Goal: Check status: Check status

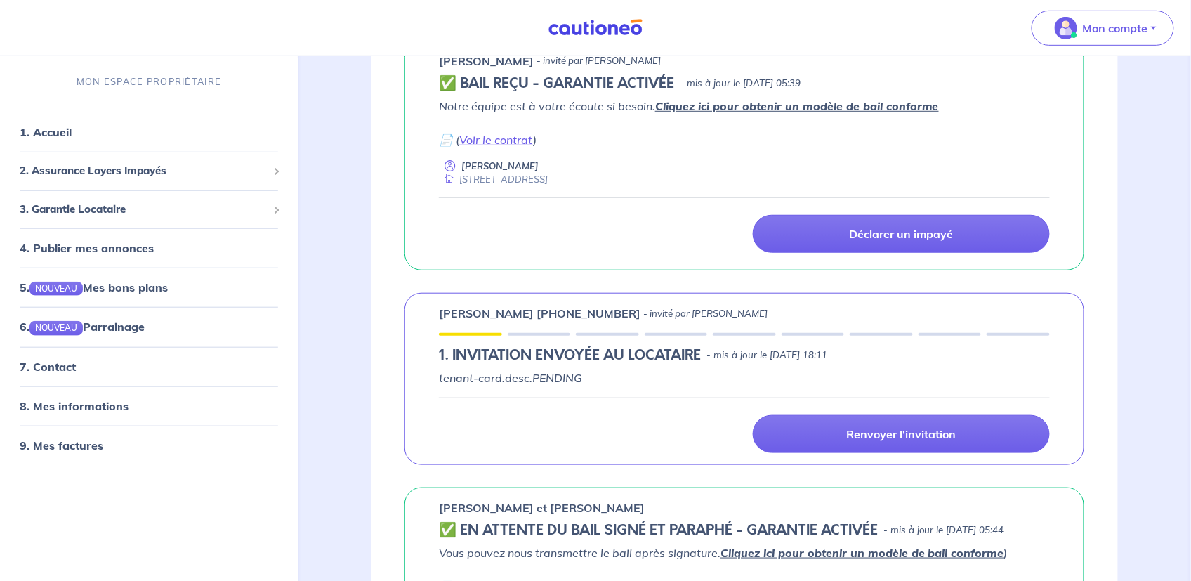
scroll to position [421, 0]
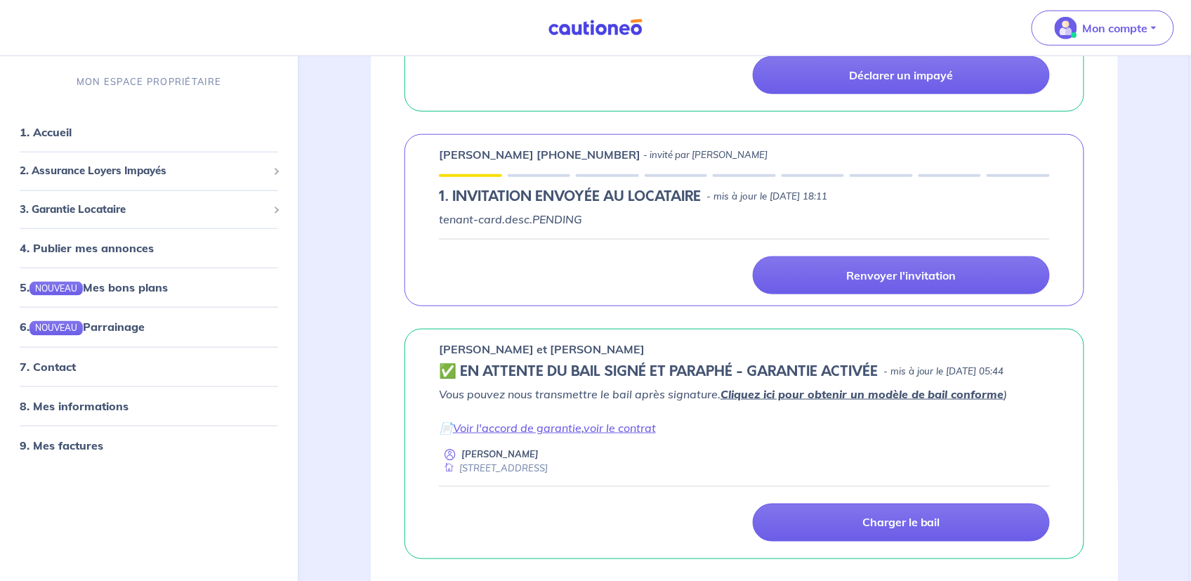
click at [857, 394] on link "Cliquez ici pour obtenir un modèle de bail conforme" at bounding box center [862, 394] width 284 height 14
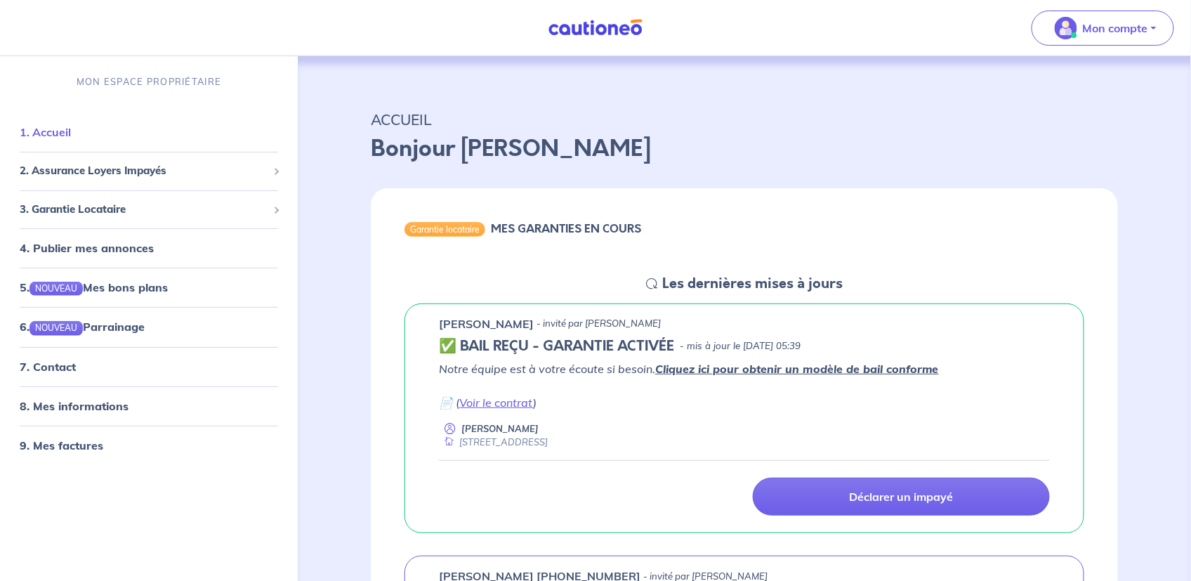
click at [51, 130] on link "1. Accueil" at bounding box center [45, 132] width 51 height 14
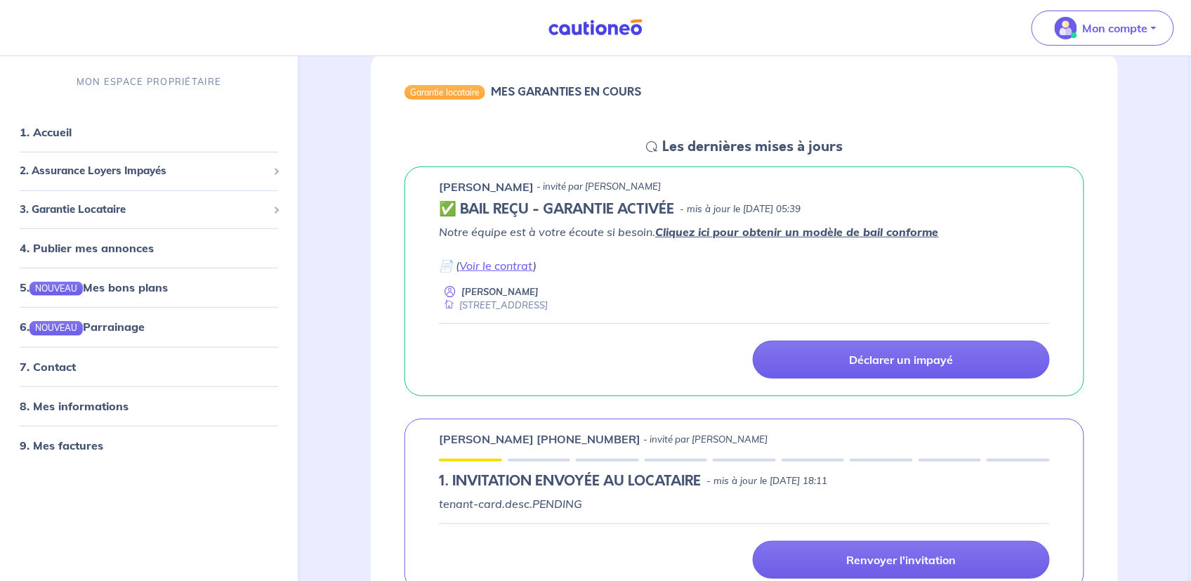
scroll to position [140, 0]
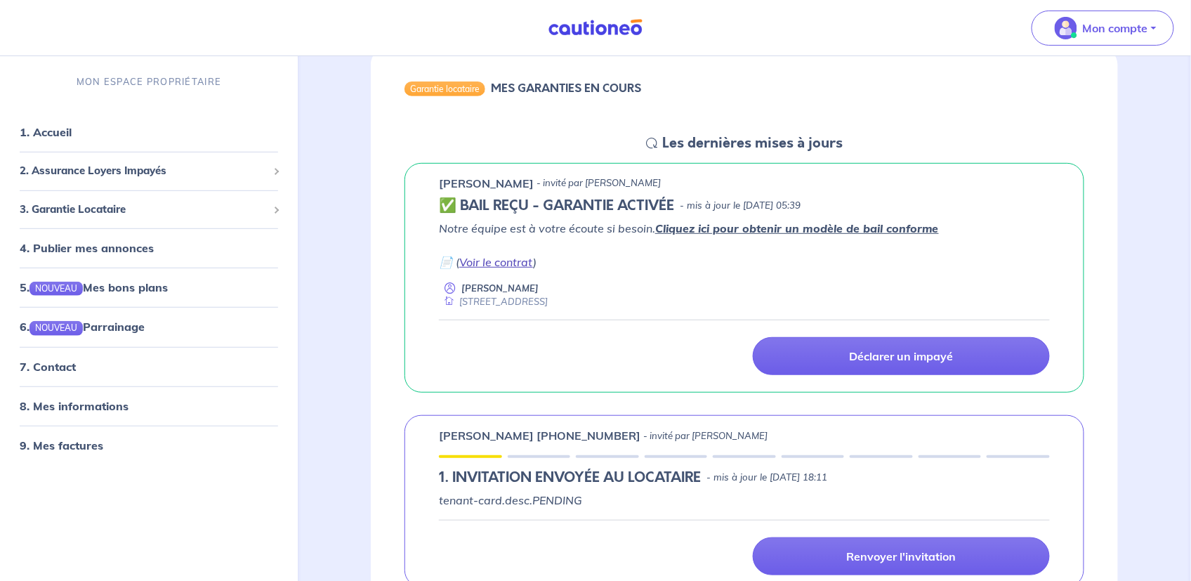
click at [498, 263] on link "Voir le contrat" at bounding box center [496, 262] width 74 height 14
click at [1103, 34] on p "Mon compte" at bounding box center [1115, 28] width 65 height 17
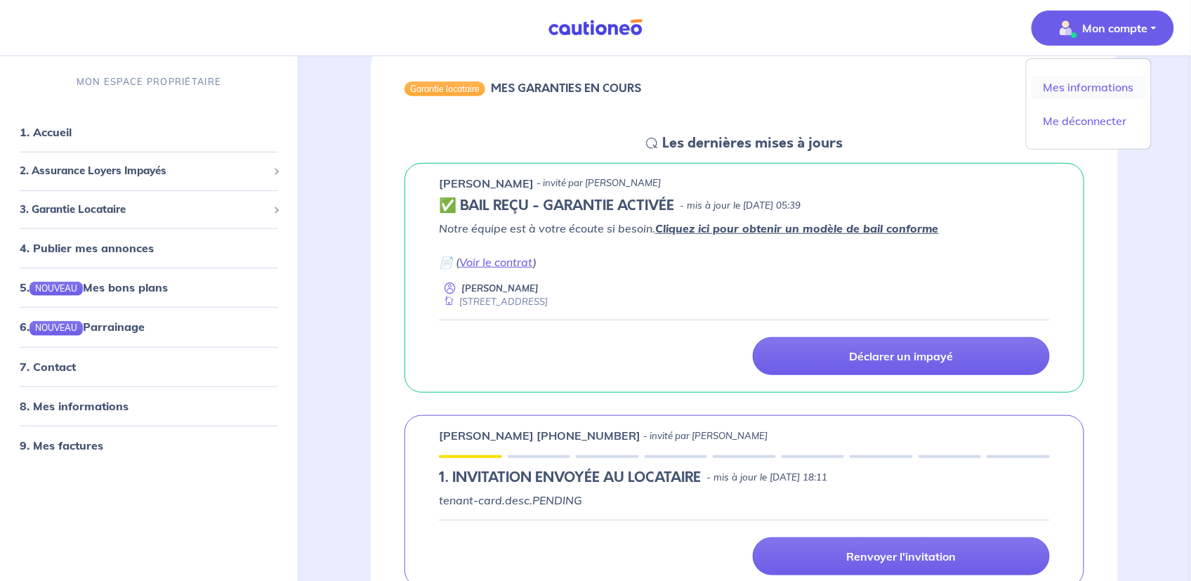
click at [1084, 87] on link "Mes informations" at bounding box center [1088, 87] width 113 height 22
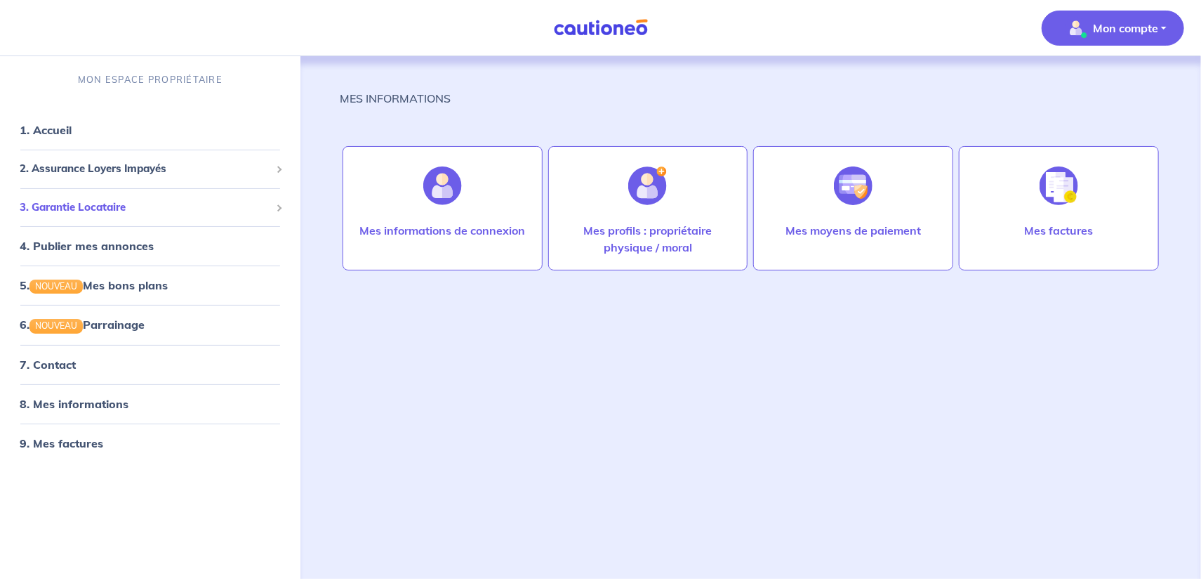
click at [80, 209] on span "3. Garantie Locataire" at bounding box center [145, 207] width 251 height 16
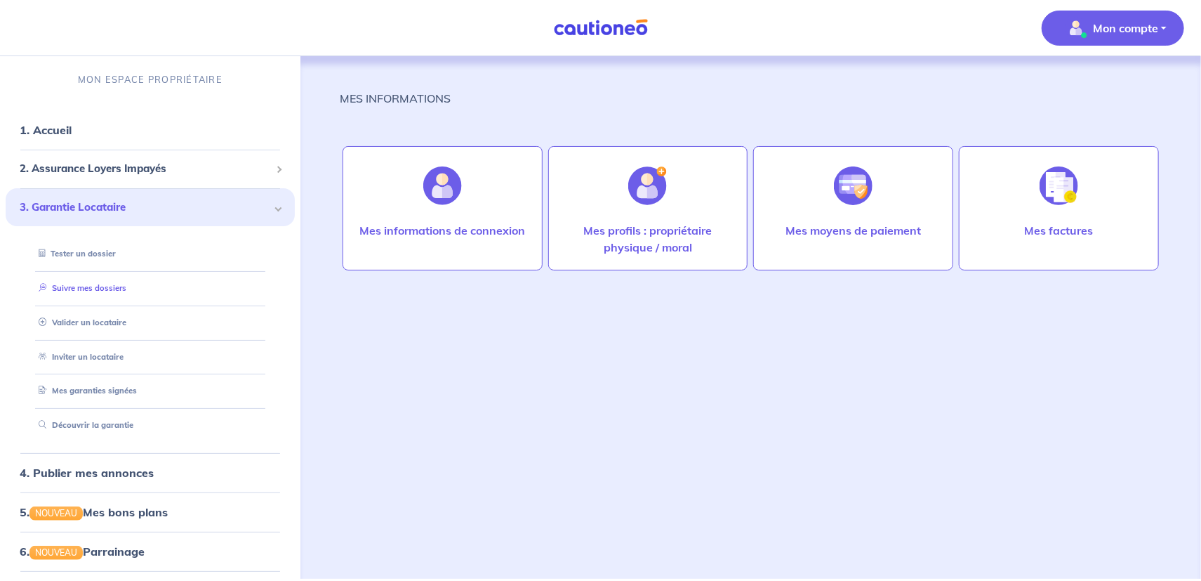
click at [94, 289] on link "Suivre mes dossiers" at bounding box center [79, 288] width 93 height 10
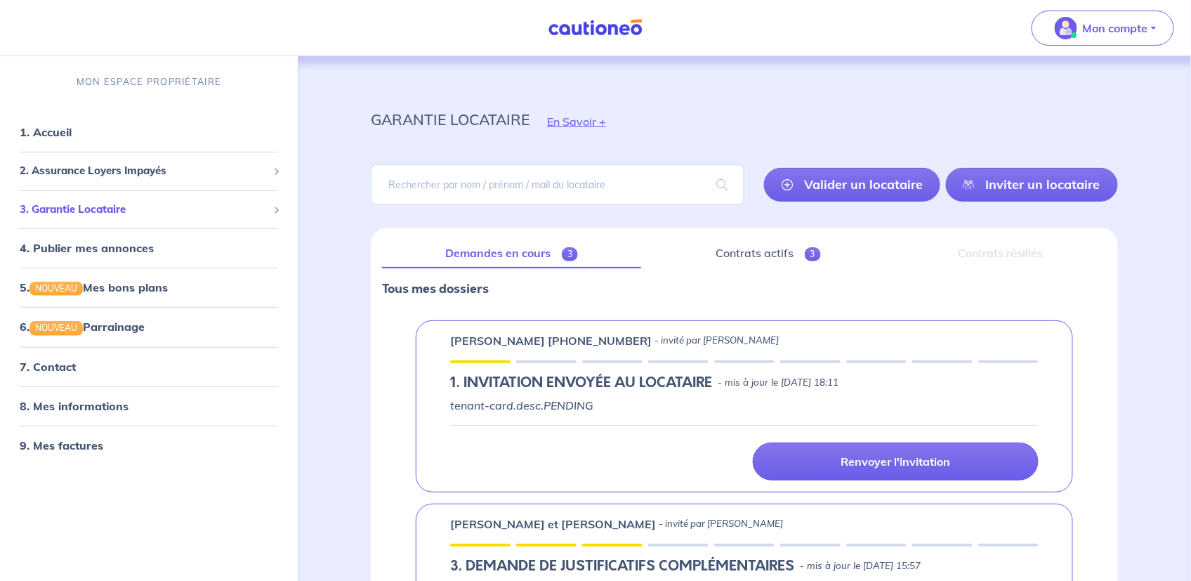
click at [58, 206] on span "3. Garantie Locataire" at bounding box center [144, 209] width 248 height 16
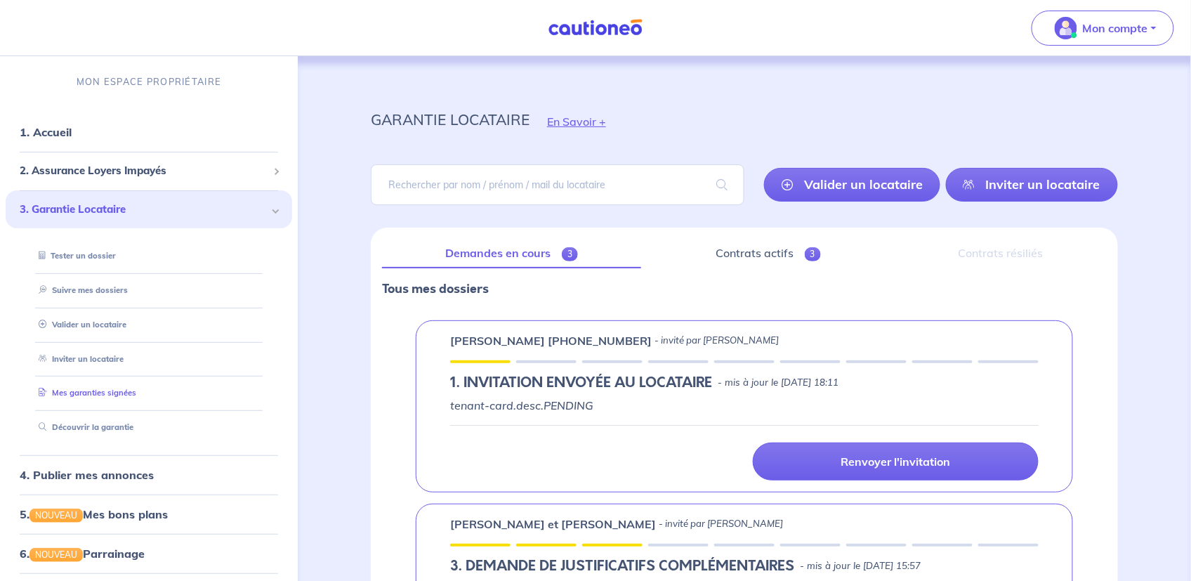
click at [83, 392] on link "Mes garanties signées" at bounding box center [84, 393] width 103 height 10
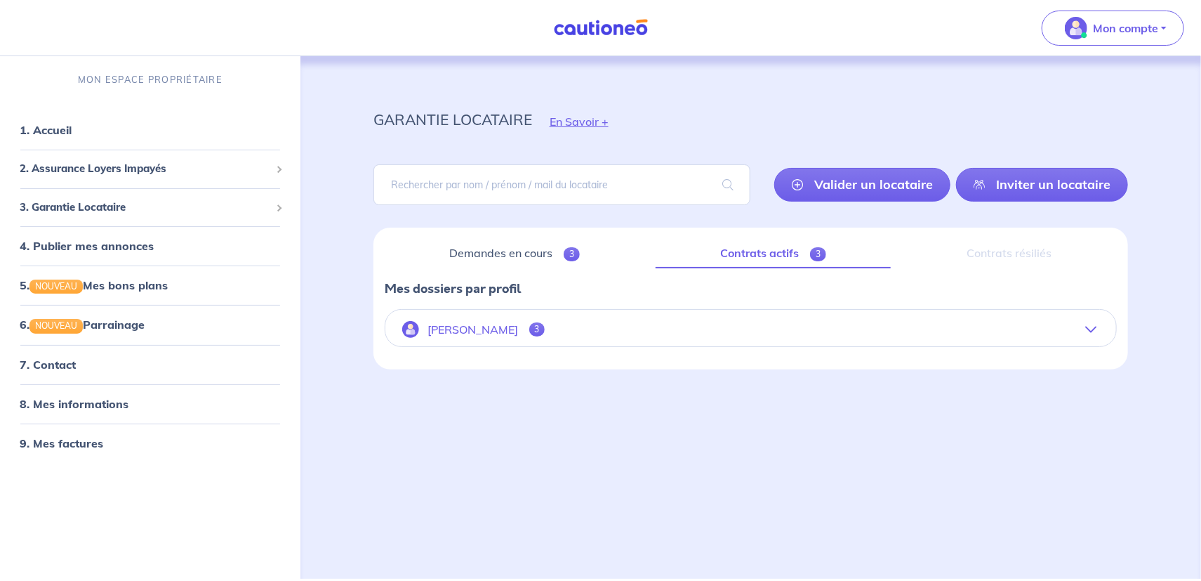
click at [468, 324] on p "[PERSON_NAME]" at bounding box center [473, 329] width 91 height 13
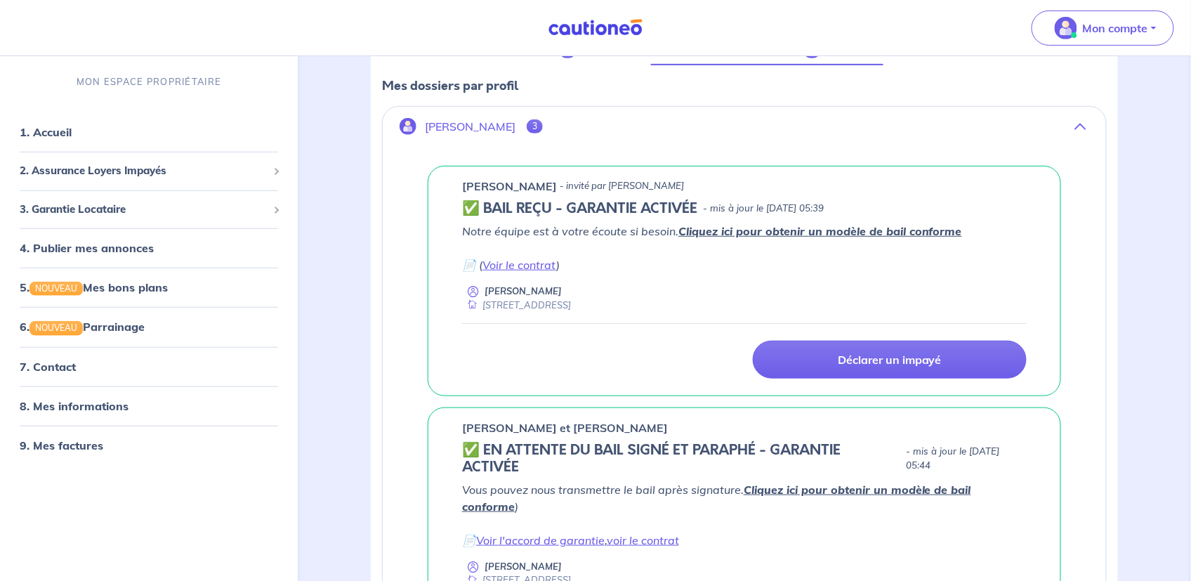
scroll to position [211, 0]
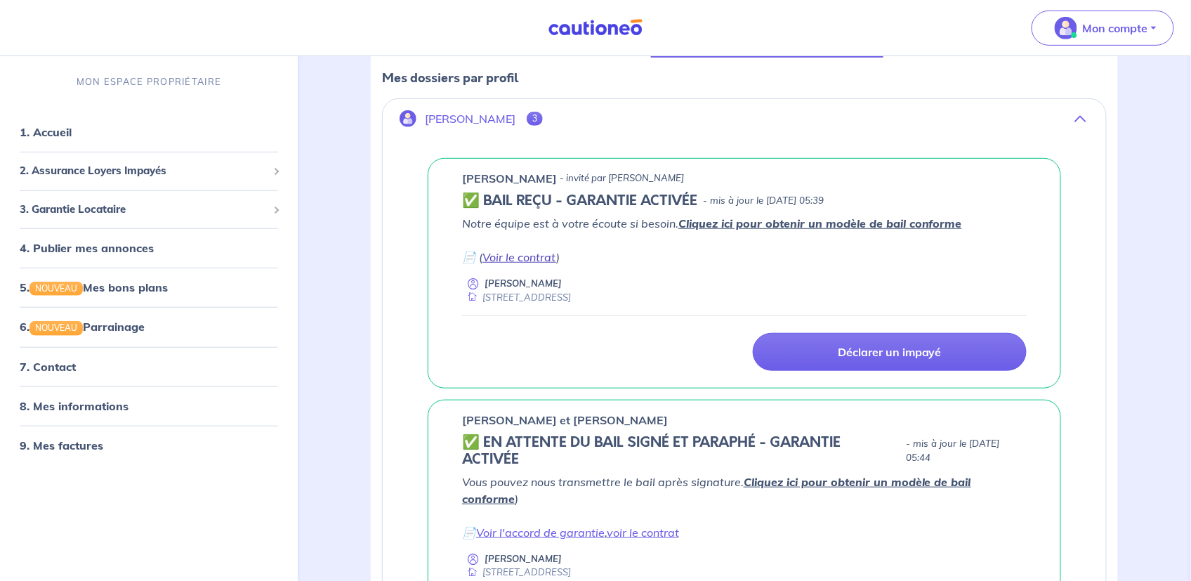
click at [513, 258] on link "Voir le contrat" at bounding box center [519, 257] width 74 height 14
click at [66, 209] on span "3. Garantie Locataire" at bounding box center [144, 209] width 248 height 16
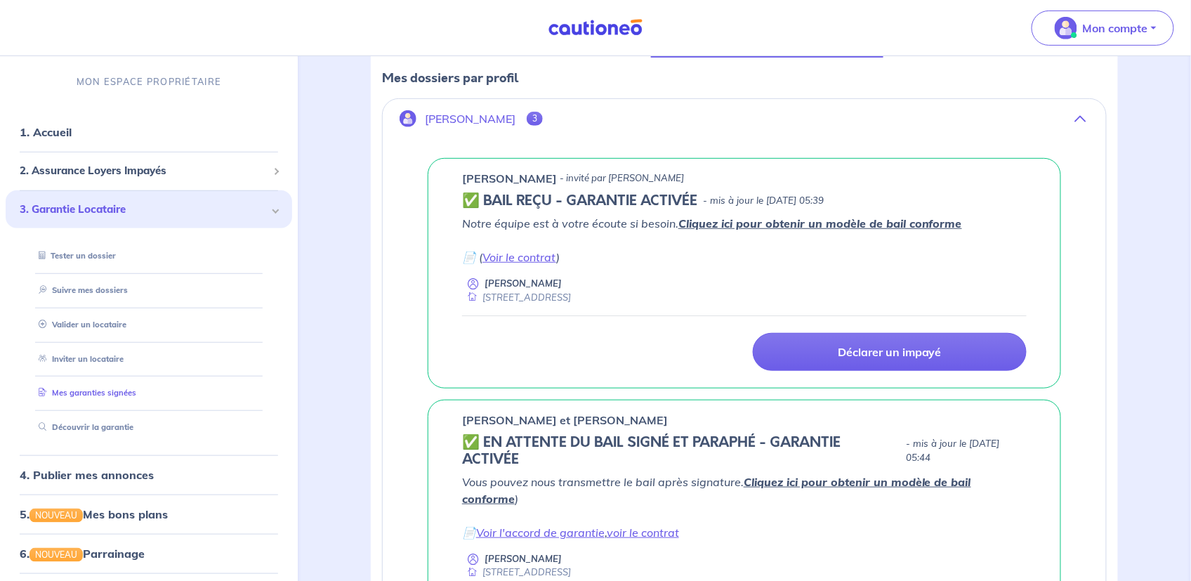
click at [83, 395] on link "Mes garanties signées" at bounding box center [84, 393] width 103 height 10
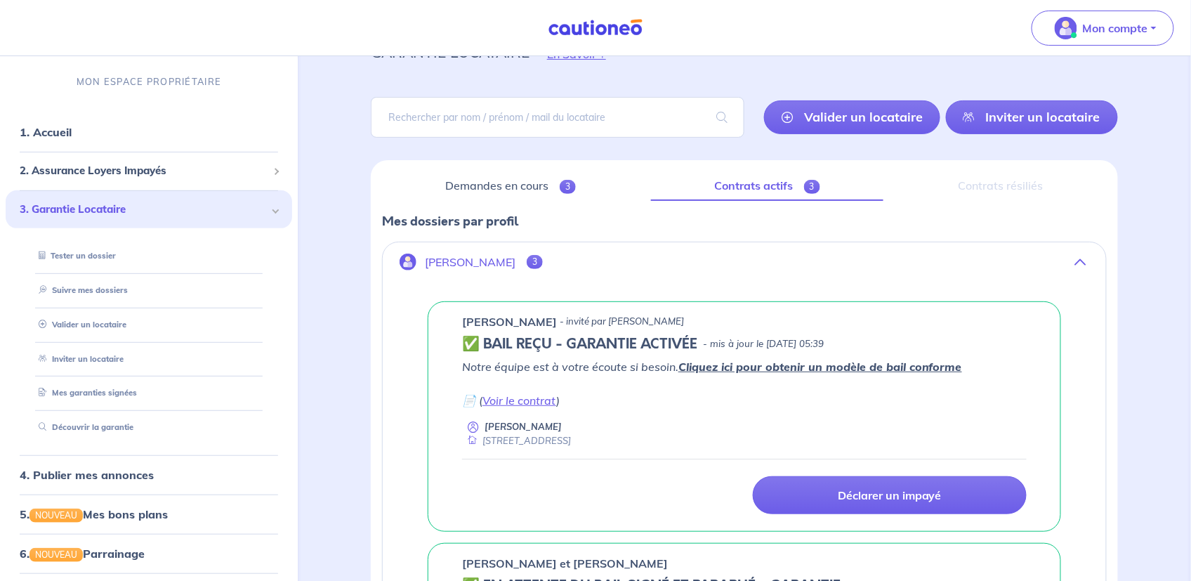
scroll to position [0, 0]
